Goal: Task Accomplishment & Management: Use online tool/utility

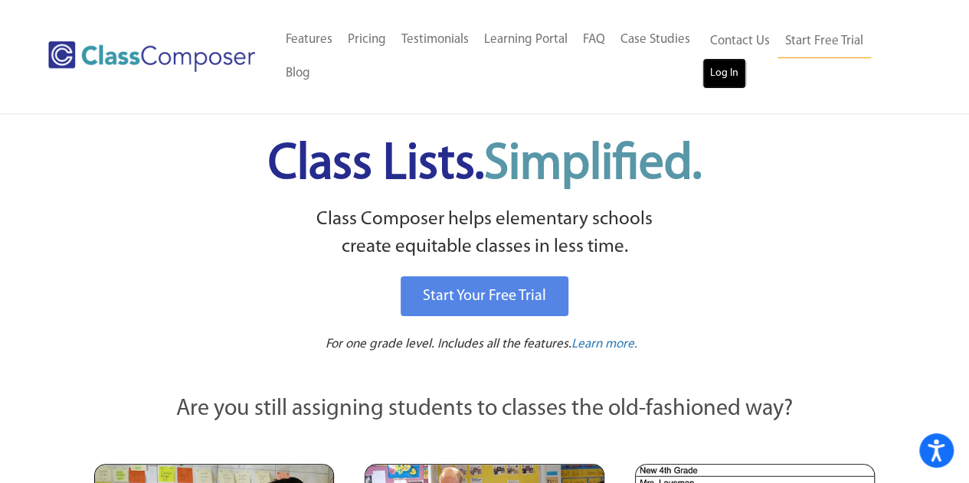
click at [728, 71] on link "Log In" at bounding box center [725, 73] width 44 height 31
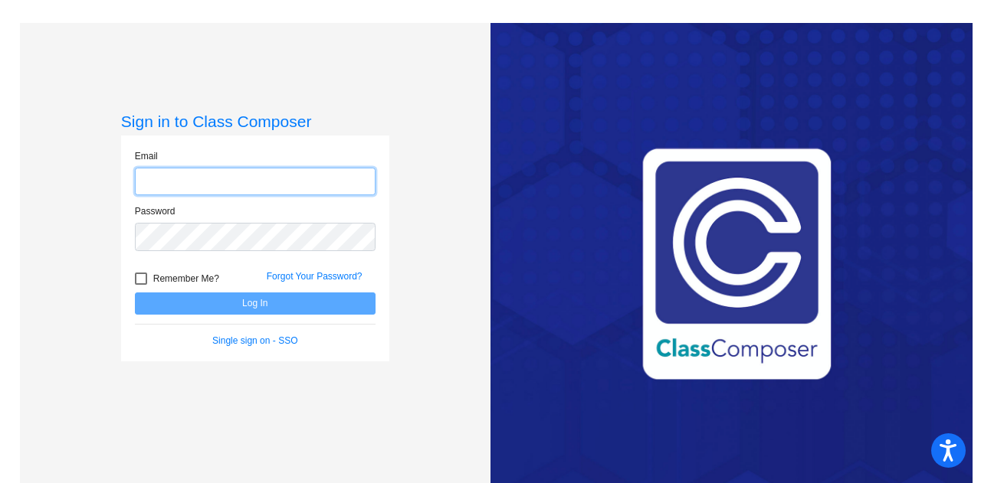
type input "kwachs@hhsd.org"
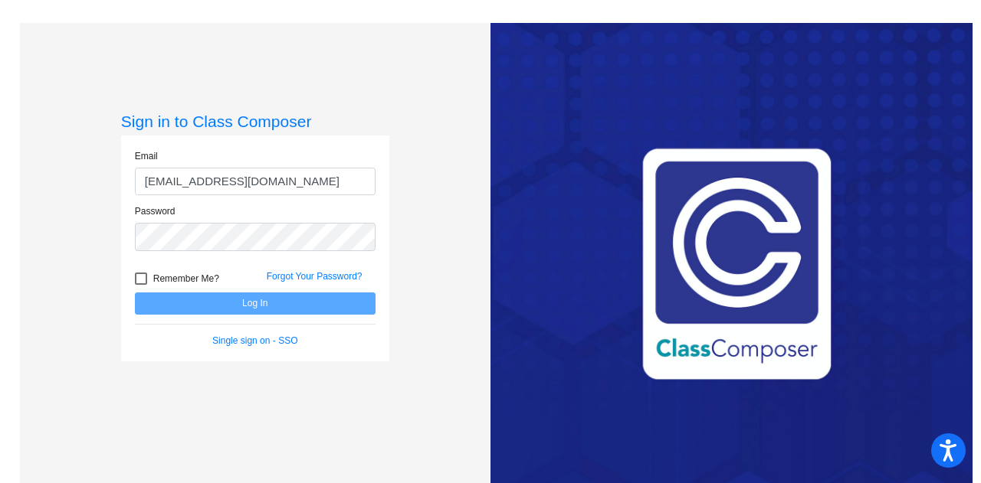
click at [139, 280] on div at bounding box center [141, 279] width 12 height 12
click at [140, 285] on input "Remember Me?" at bounding box center [140, 285] width 1 height 1
checkbox input "true"
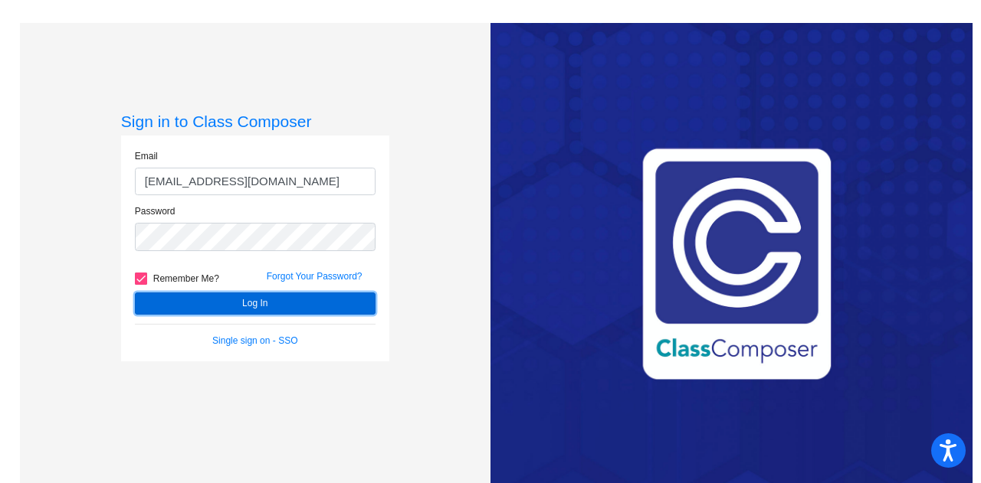
click at [287, 303] on button "Log In" at bounding box center [255, 304] width 241 height 22
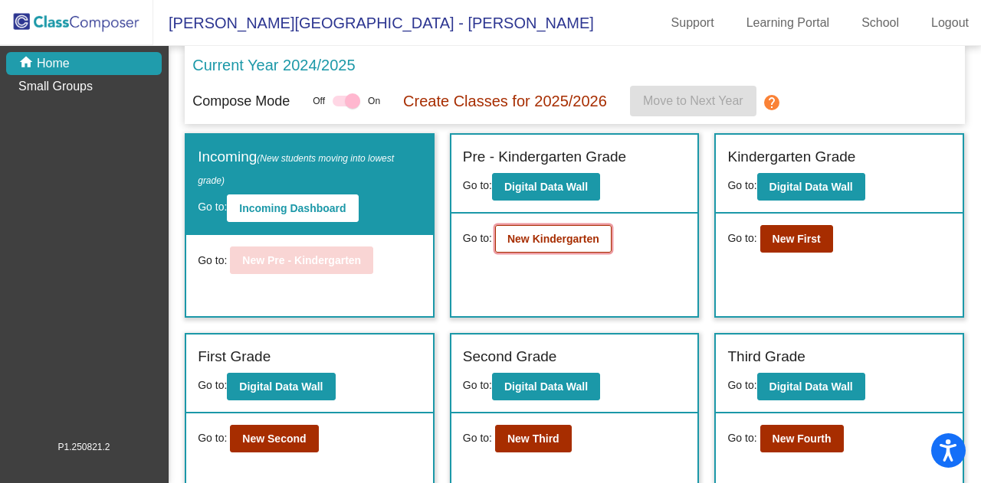
click at [588, 242] on b "New Kindergarten" at bounding box center [553, 239] width 92 height 12
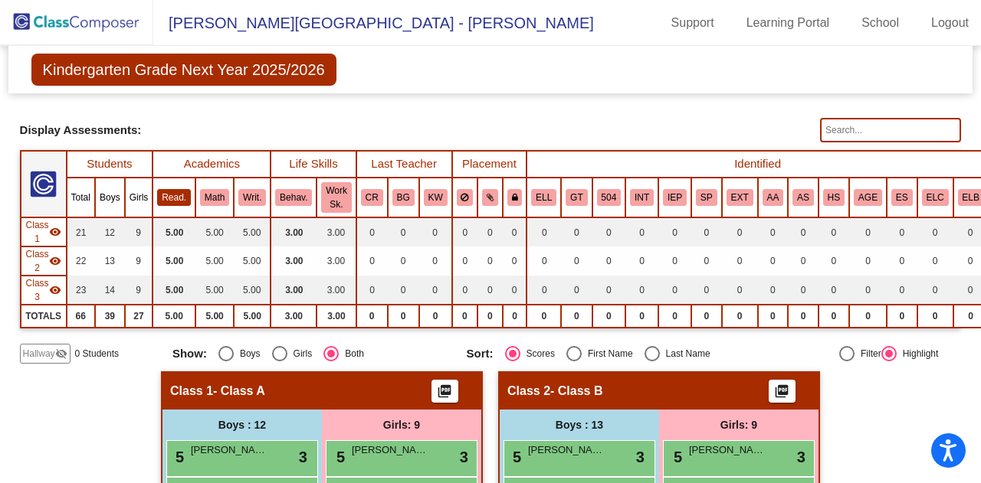
click at [173, 195] on button "Read." at bounding box center [174, 197] width 34 height 17
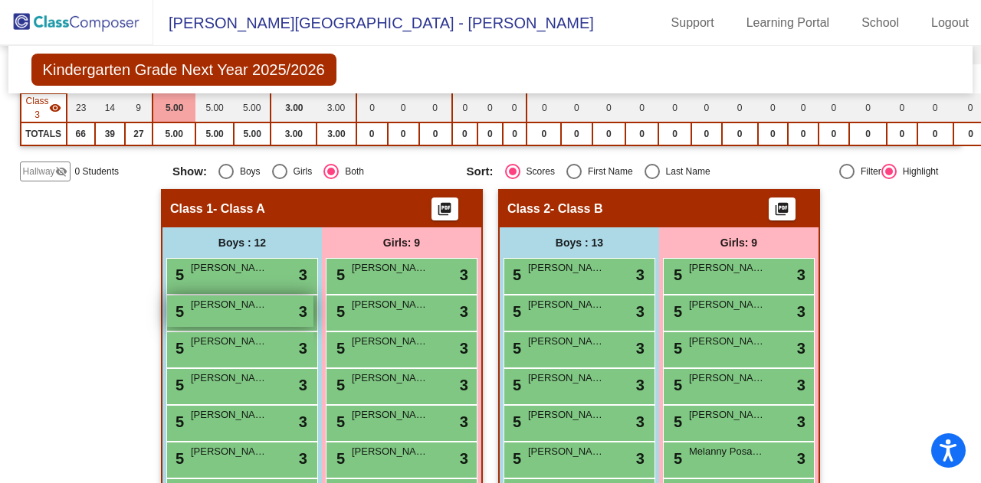
scroll to position [182, 0]
click at [0, 279] on mat-sidenav-content "Kindergarten Grade Next Year 2025/2026 Edit Composition Off On Incoming Digital…" at bounding box center [490, 265] width 981 height 438
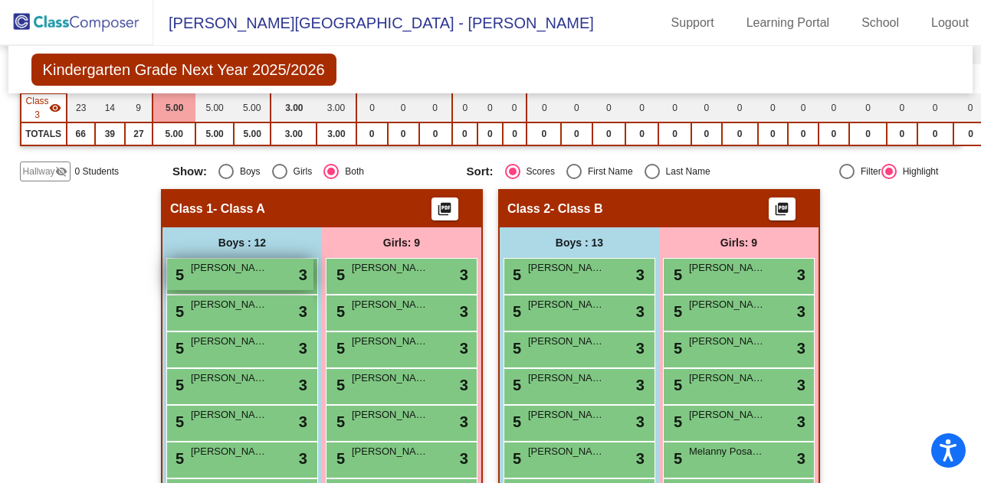
click at [211, 281] on div "5 Rory Ashton lock do_not_disturb_alt 3" at bounding box center [240, 274] width 146 height 31
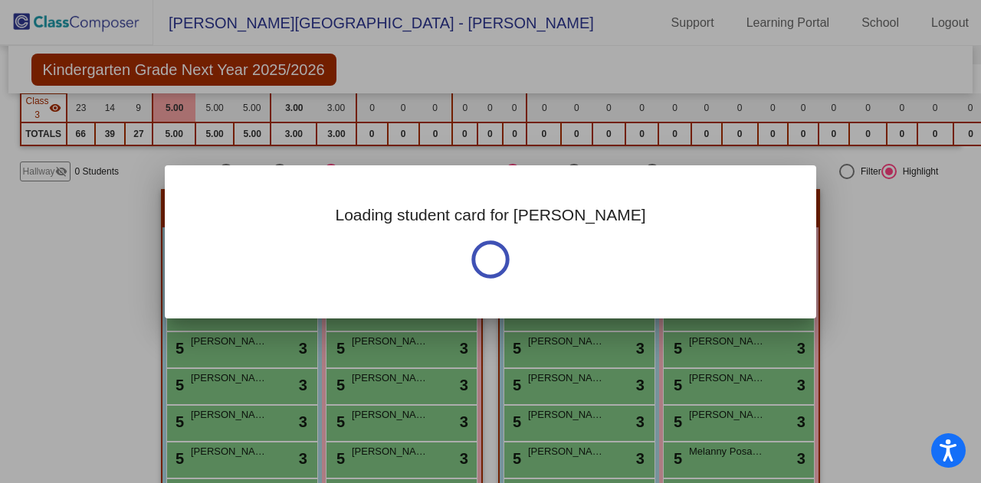
click at [215, 273] on div "Loading student card for Rory" at bounding box center [490, 242] width 651 height 153
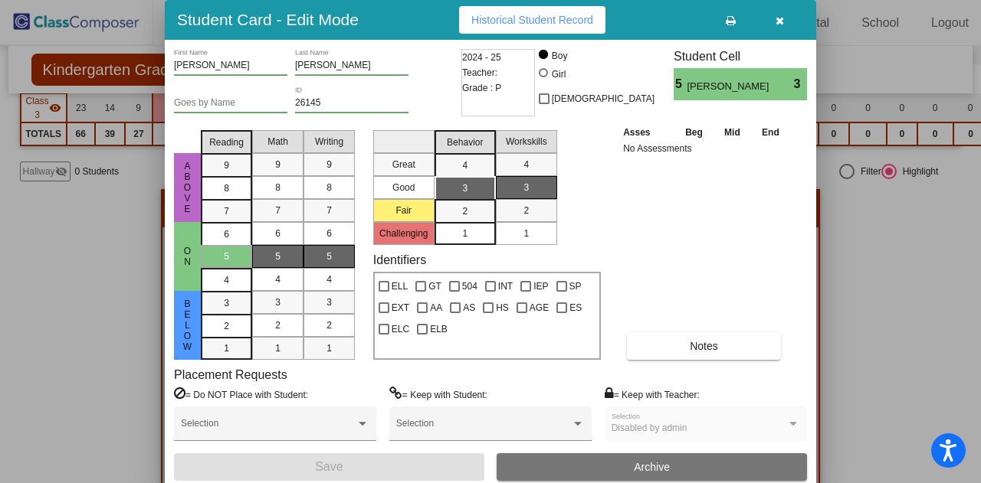
click at [778, 21] on icon "button" at bounding box center [779, 20] width 8 height 11
